Goal: Task Accomplishment & Management: Manage account settings

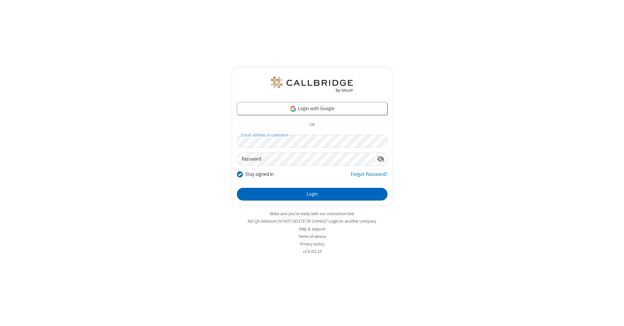
click at [312, 194] on button "Login" at bounding box center [312, 194] width 150 height 13
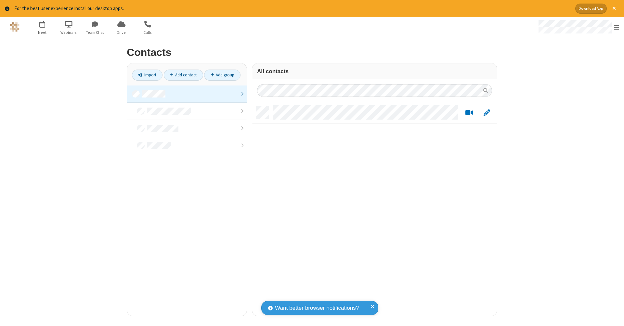
click at [187, 94] on link at bounding box center [187, 93] width 120 height 17
click at [183, 75] on link "Add contact" at bounding box center [183, 75] width 39 height 11
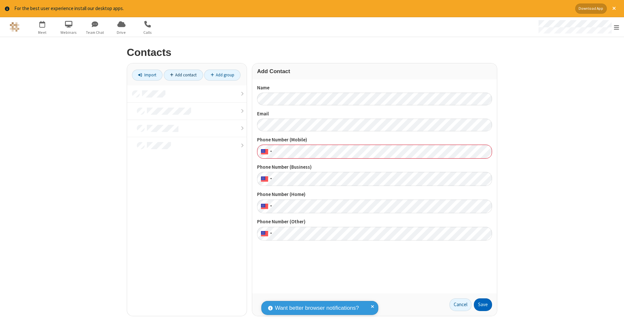
click at [483, 305] on button "Save" at bounding box center [483, 304] width 18 height 13
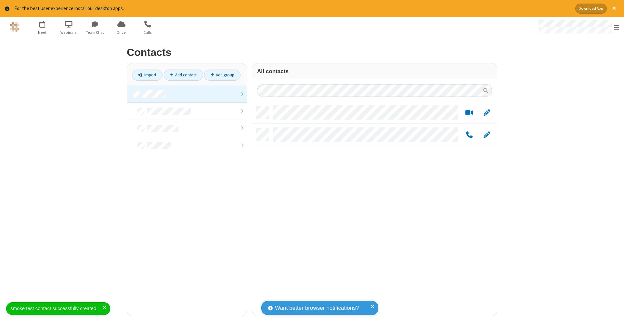
scroll to position [210, 240]
